Goal: Navigation & Orientation: Find specific page/section

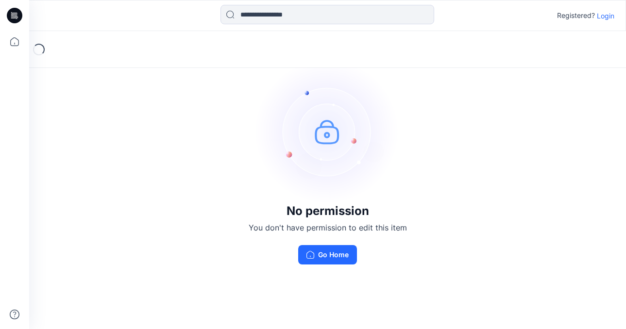
click at [607, 15] on p "Login" at bounding box center [605, 16] width 17 height 10
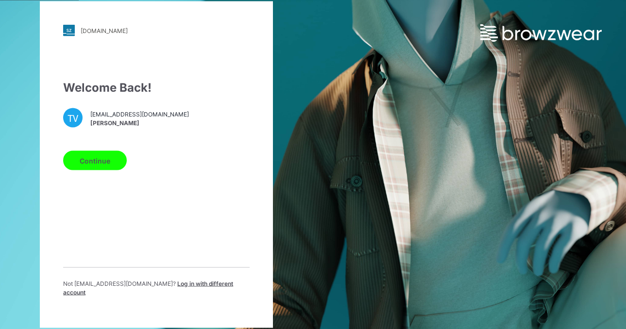
click at [106, 164] on button "Continue" at bounding box center [95, 160] width 64 height 19
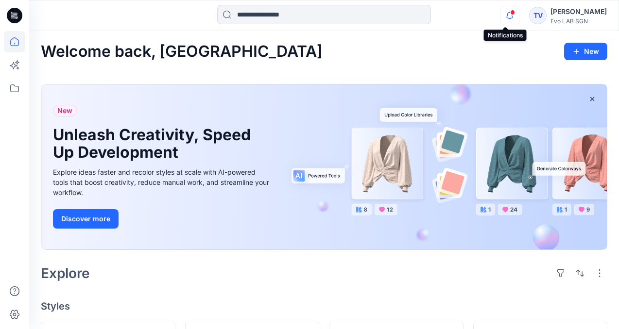
click at [506, 14] on icon "button" at bounding box center [509, 15] width 7 height 6
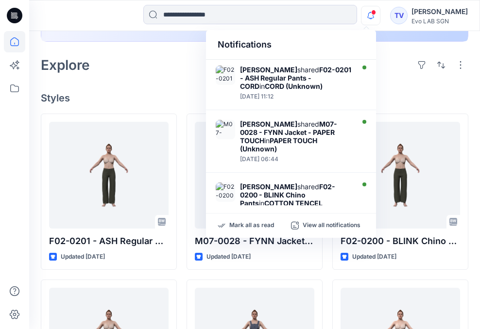
scroll to position [237, 0]
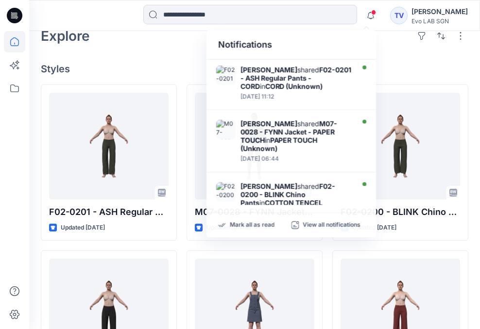
click at [410, 67] on h4 "Styles" at bounding box center [254, 69] width 427 height 12
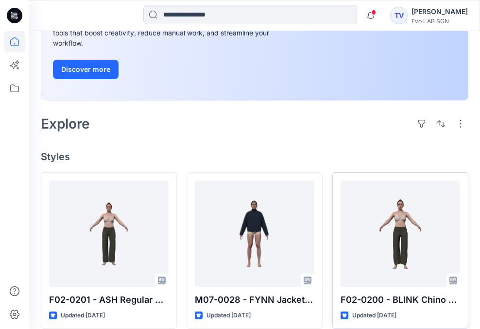
scroll to position [151, 0]
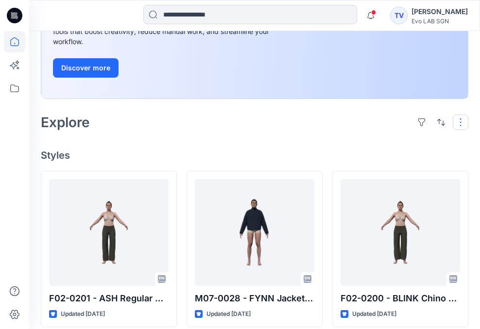
click at [462, 120] on button "button" at bounding box center [461, 123] width 16 height 16
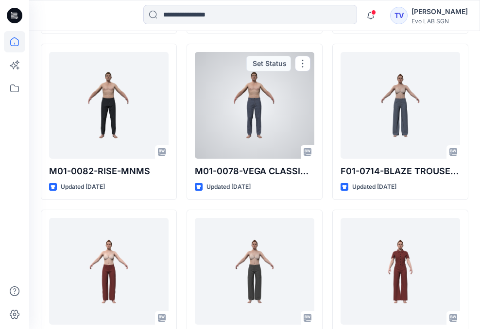
scroll to position [612, 0]
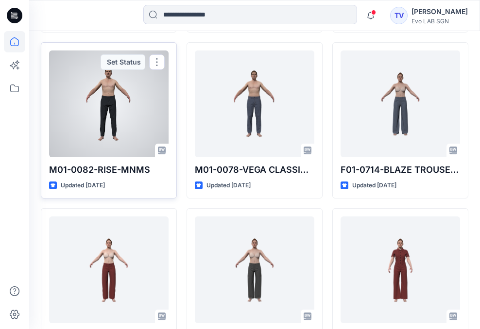
click at [89, 103] on div at bounding box center [108, 104] width 119 height 107
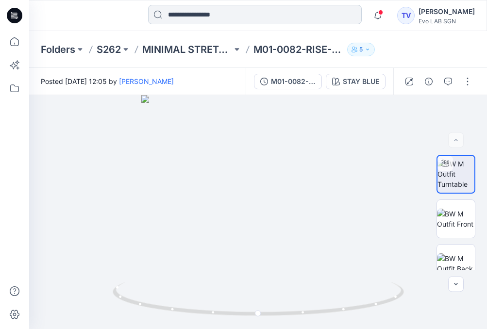
click at [282, 16] on input at bounding box center [255, 14] width 214 height 19
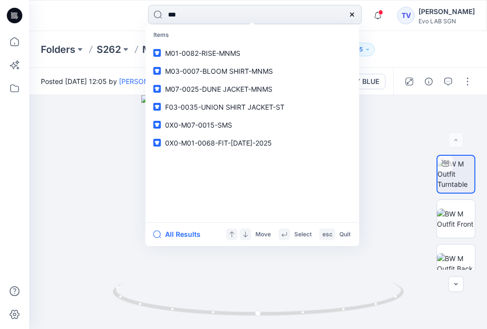
type input "****"
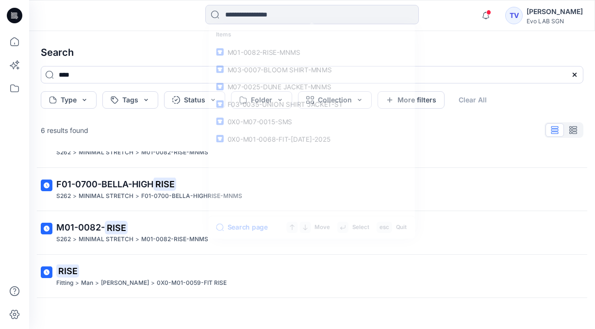
scroll to position [114, 0]
